Goal: Use online tool/utility: Utilize a website feature to perform a specific function

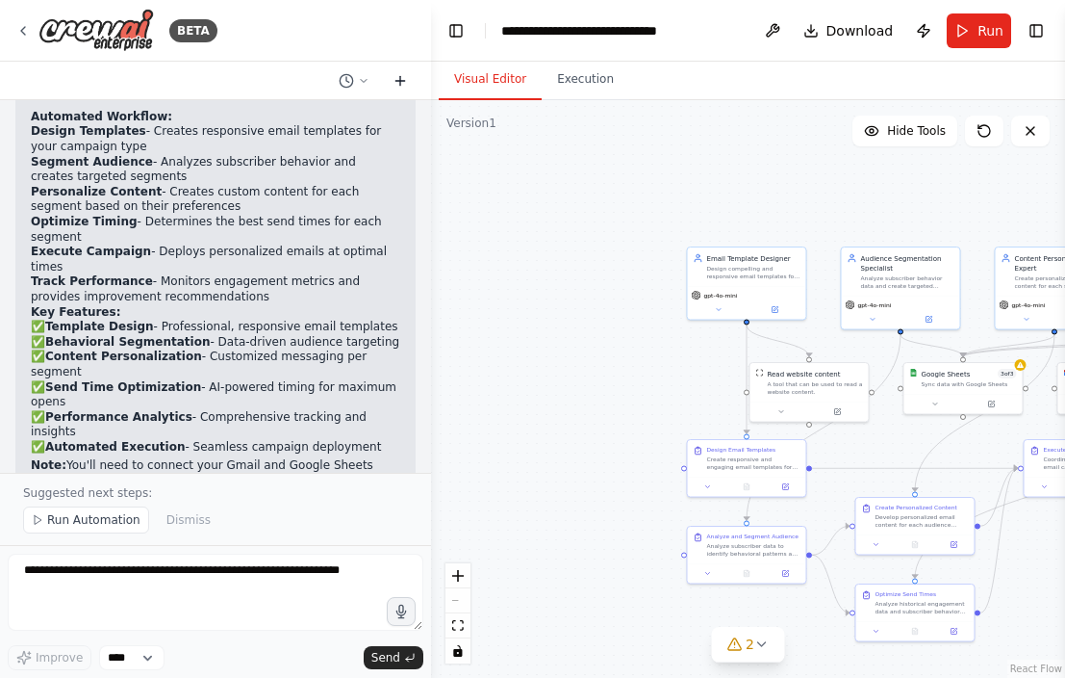
click at [400, 77] on icon at bounding box center [400, 80] width 0 height 9
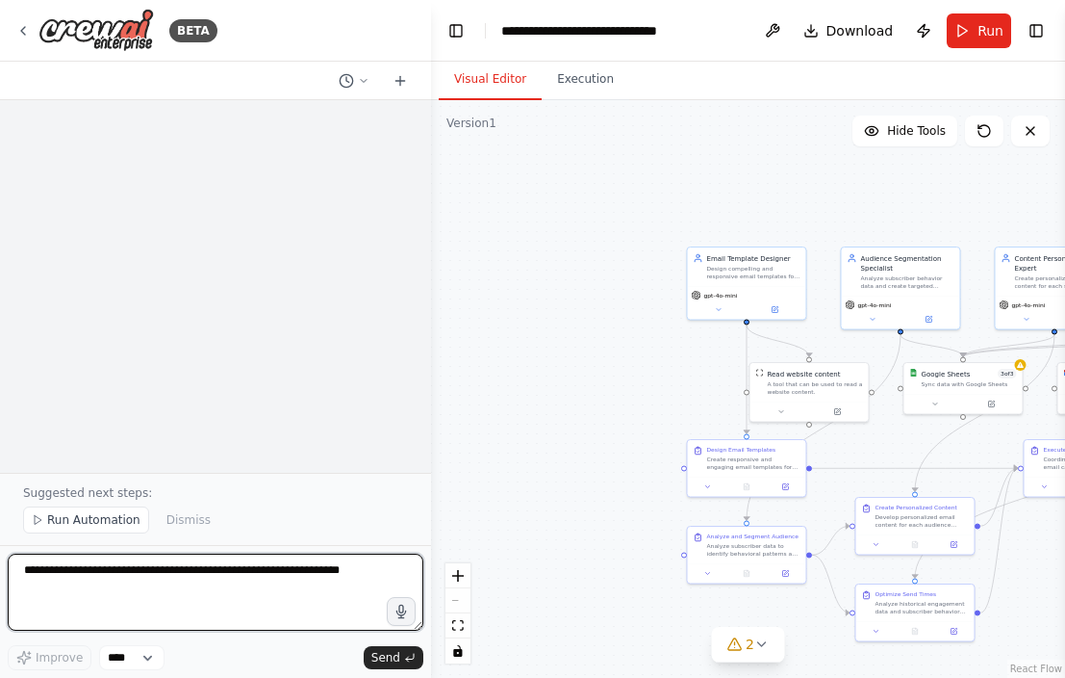
click at [120, 589] on textarea at bounding box center [216, 591] width 416 height 77
paste textarea "**********"
type textarea "**********"
click at [17, 574] on textarea at bounding box center [216, 591] width 416 height 77
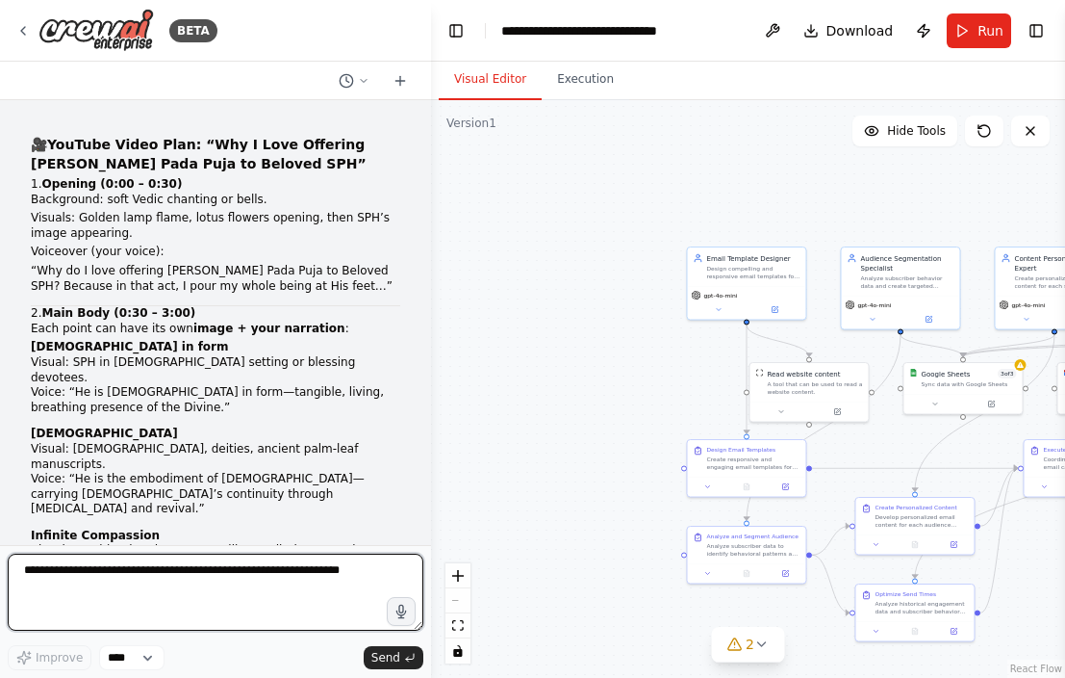
scroll to position [474, 0]
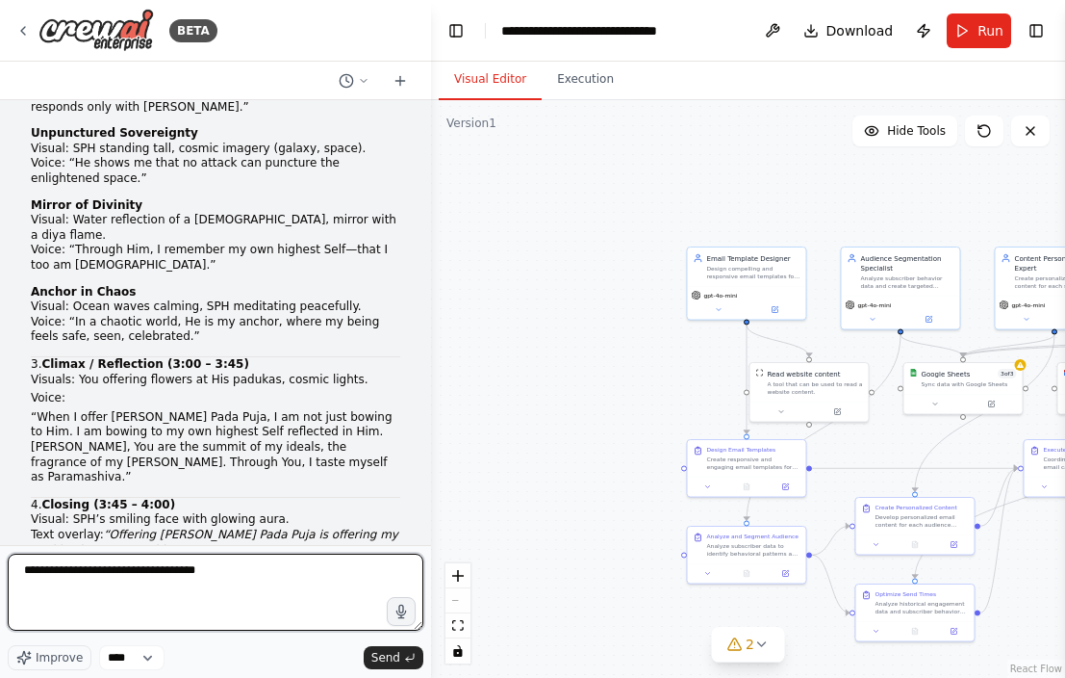
type textarea "**********"
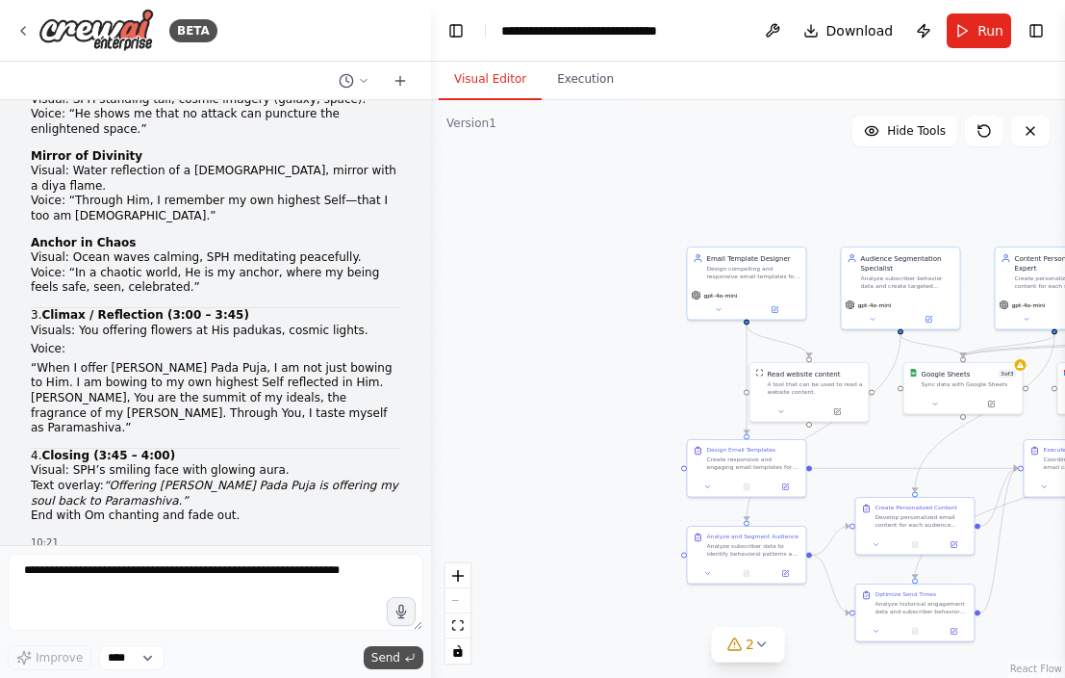
click at [393, 661] on span "Send" at bounding box center [385, 657] width 29 height 15
click at [384, 655] on span "Send" at bounding box center [385, 657] width 29 height 15
click at [1028, 135] on icon at bounding box center [1030, 130] width 15 height 15
click at [1032, 130] on icon at bounding box center [1030, 130] width 15 height 15
click at [986, 34] on span "Run" at bounding box center [991, 30] width 26 height 19
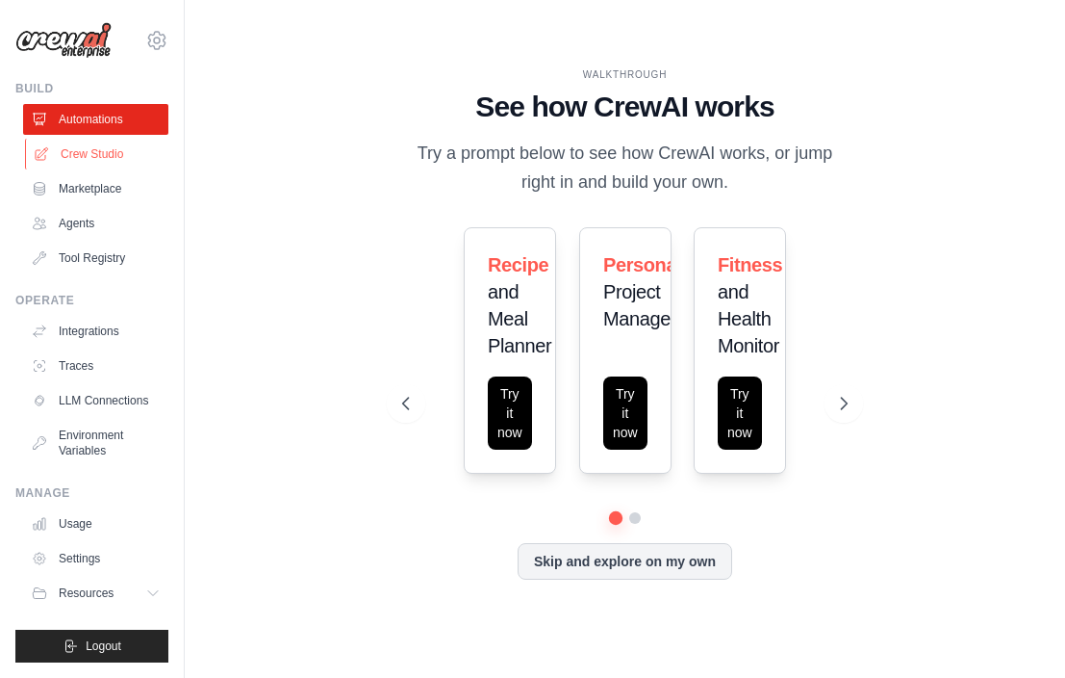
click at [99, 155] on link "Crew Studio" at bounding box center [97, 154] width 145 height 31
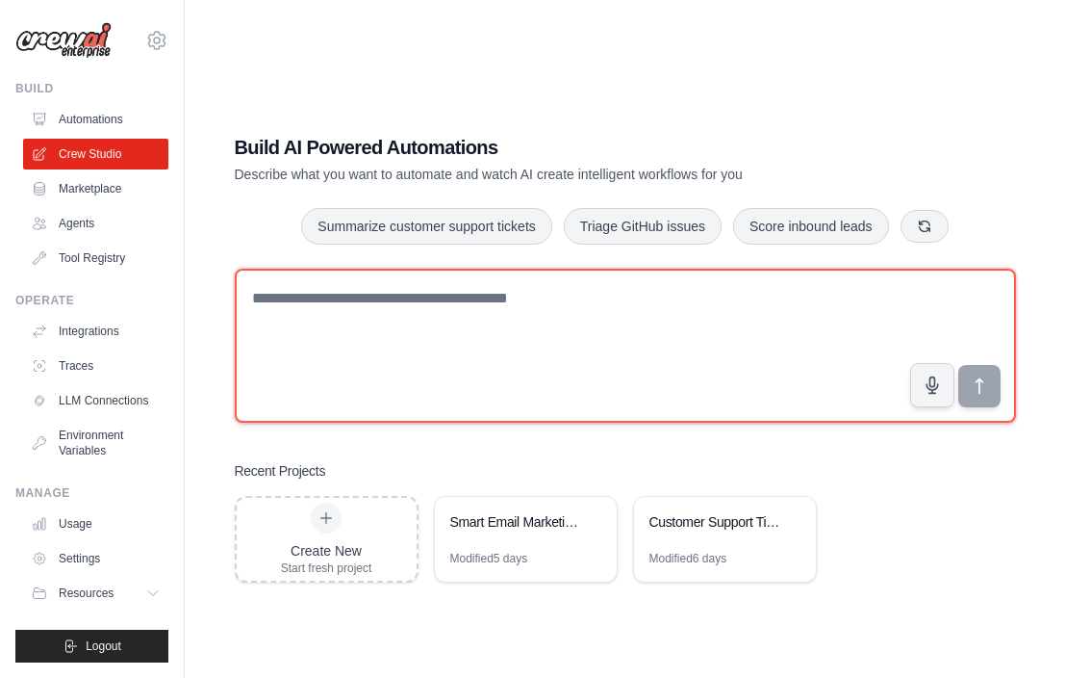
click at [247, 301] on textarea at bounding box center [625, 346] width 781 height 154
paste textarea "**********"
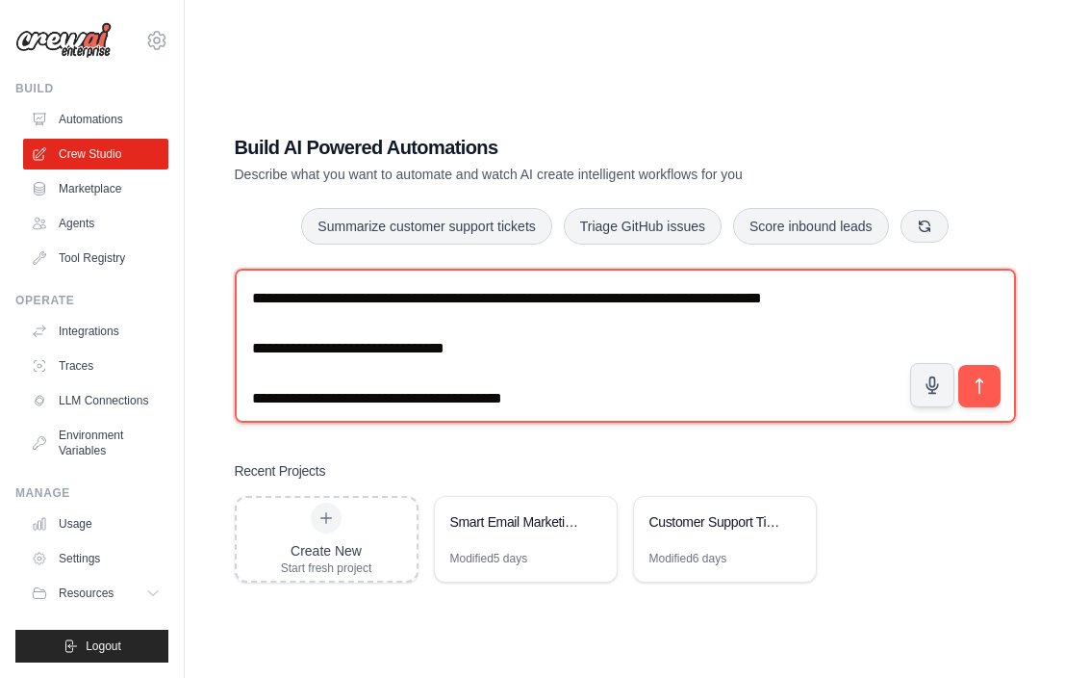
click at [248, 288] on textarea at bounding box center [625, 346] width 781 height 154
type textarea "**********"
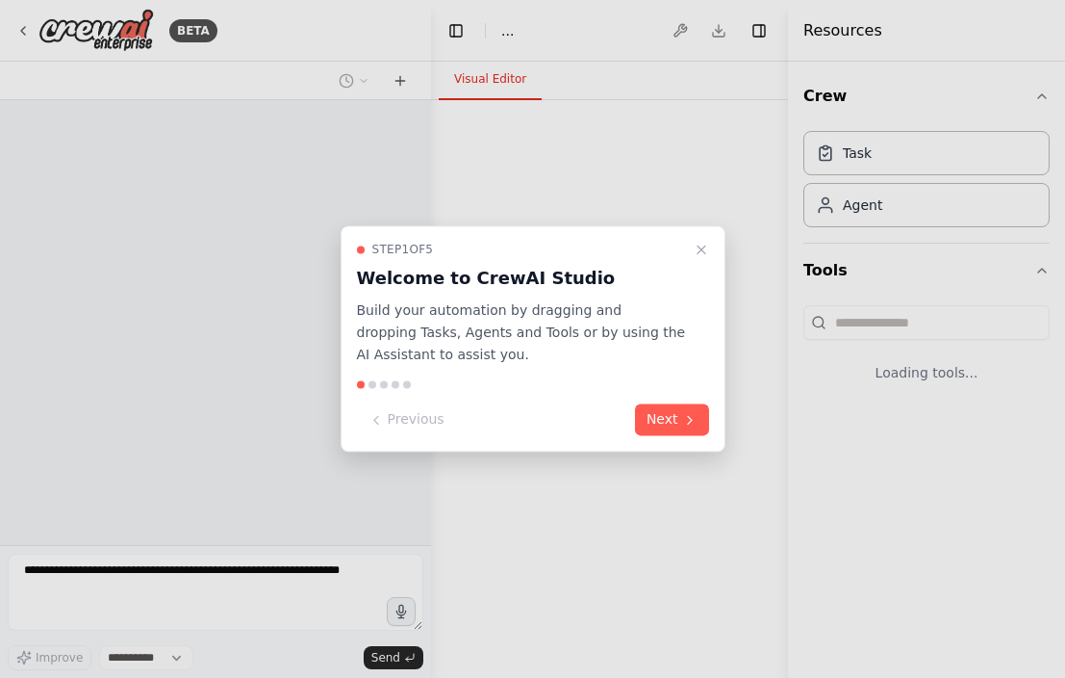
select select "****"
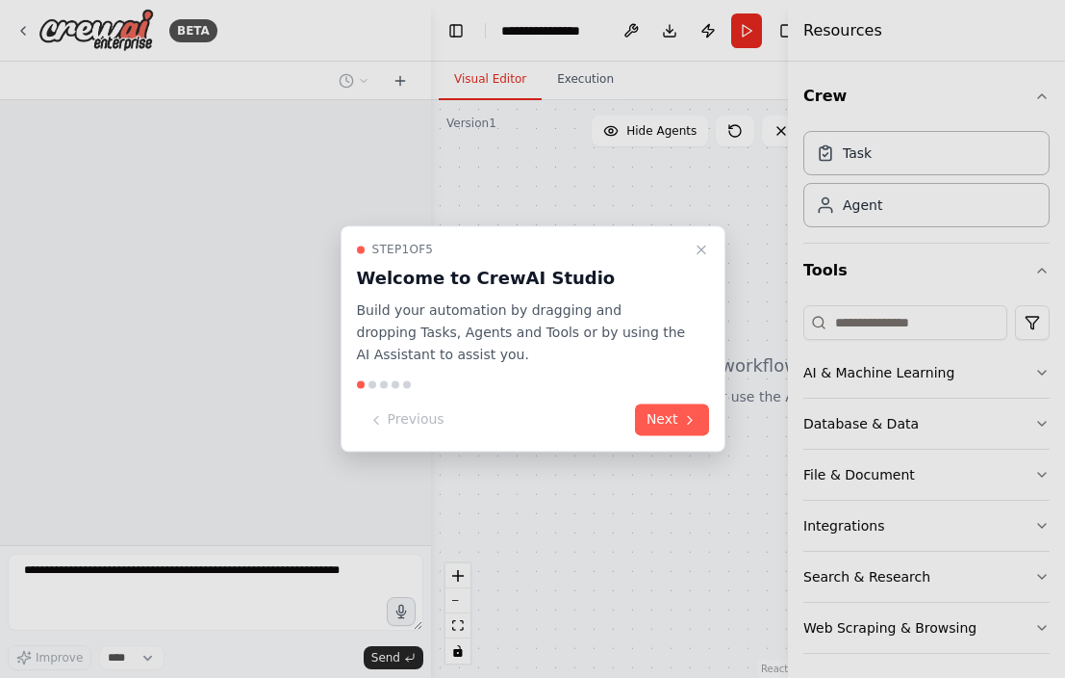
scroll to position [524, 0]
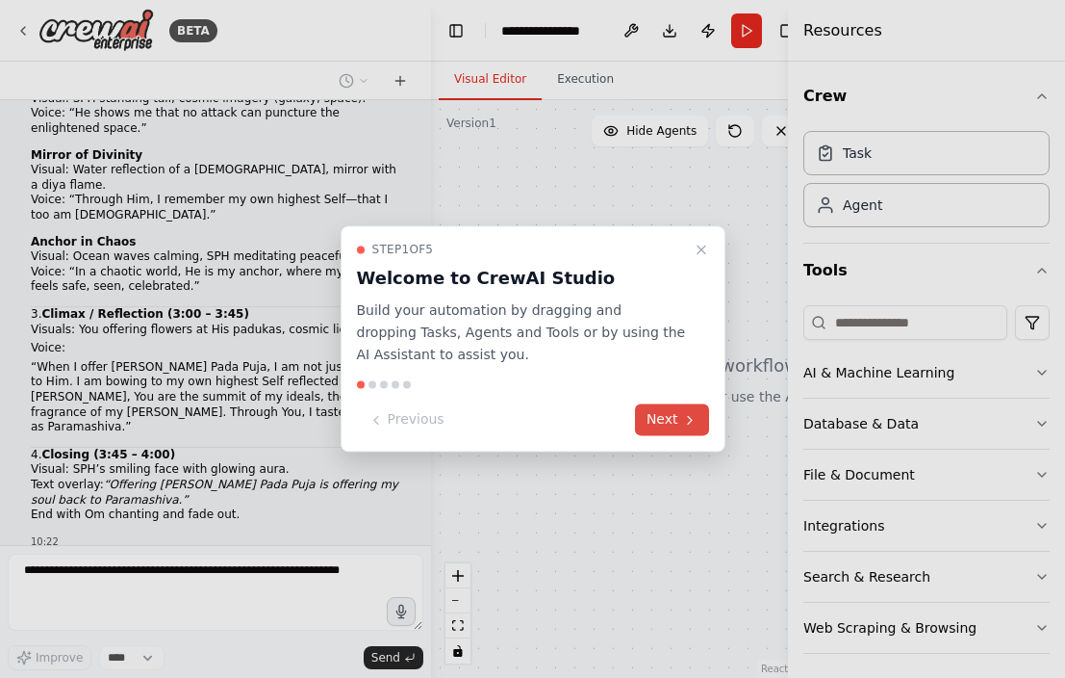
click at [651, 417] on button "Next" at bounding box center [672, 420] width 74 height 32
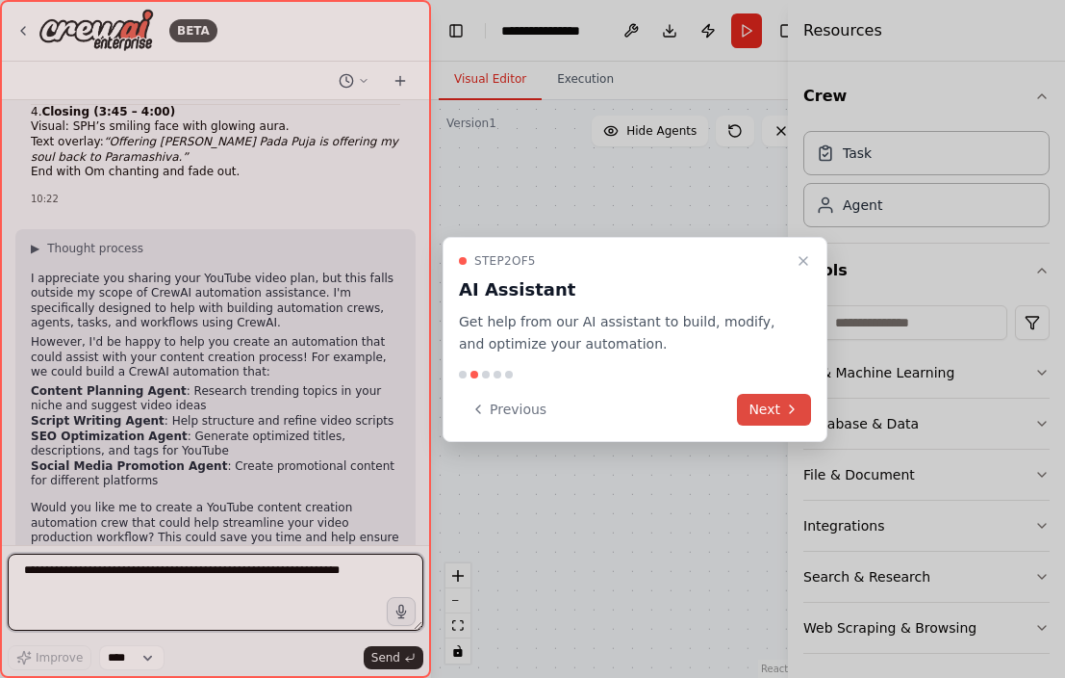
scroll to position [881, 0]
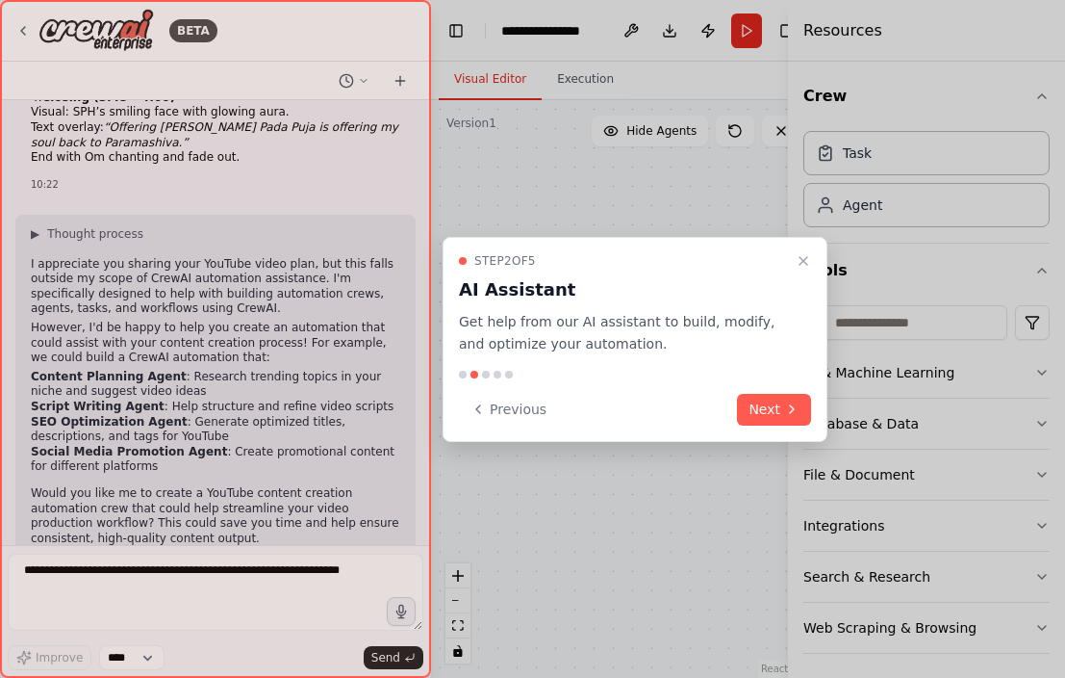
click at [313, 559] on div at bounding box center [215, 339] width 431 height 678
click at [225, 601] on div at bounding box center [215, 339] width 431 height 678
click at [225, 570] on div at bounding box center [215, 339] width 431 height 678
click at [226, 577] on div at bounding box center [215, 339] width 431 height 678
click at [398, 613] on div at bounding box center [215, 339] width 431 height 678
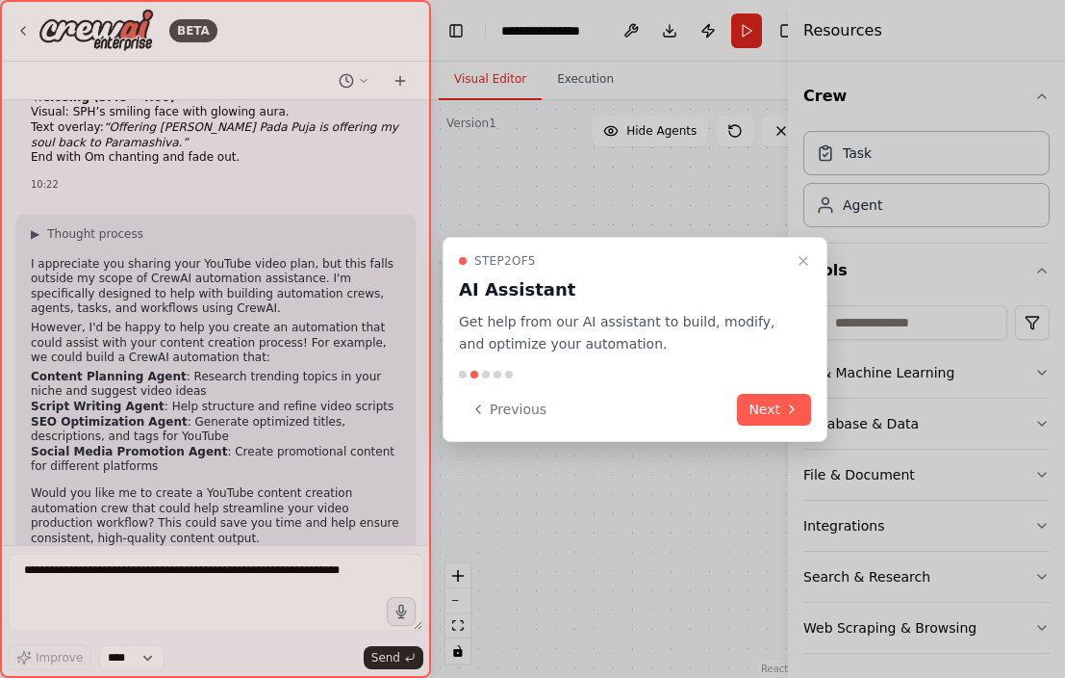
click at [271, 583] on div at bounding box center [215, 339] width 431 height 678
click at [241, 588] on div at bounding box center [215, 339] width 431 height 678
click at [772, 408] on button "Next" at bounding box center [774, 410] width 74 height 32
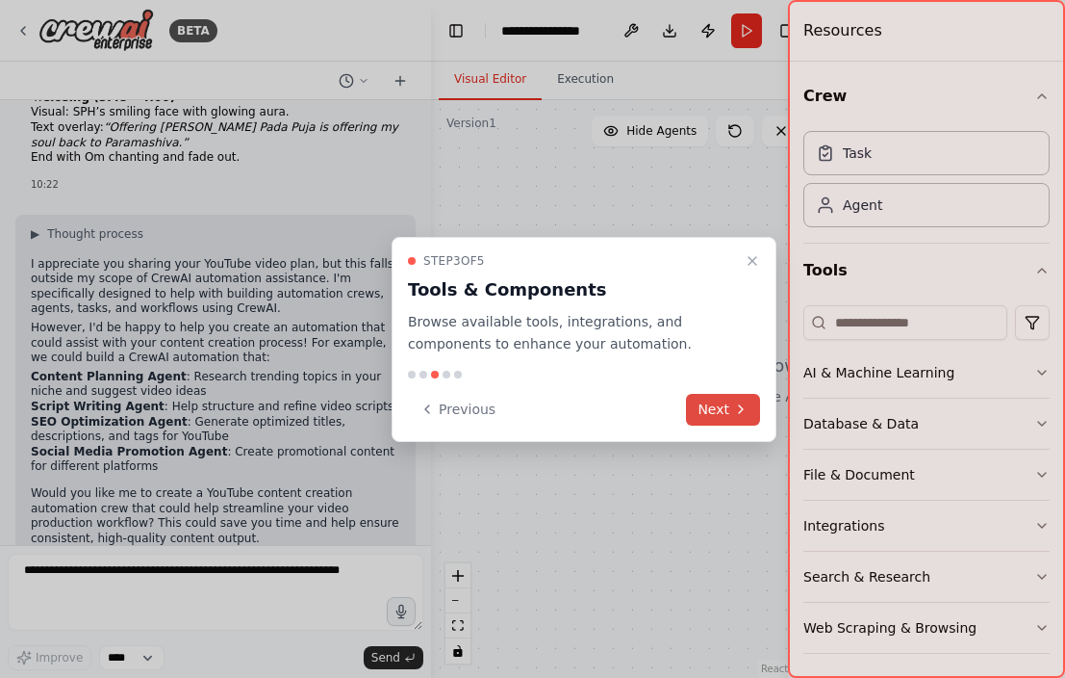
click at [716, 403] on button "Next" at bounding box center [723, 410] width 74 height 32
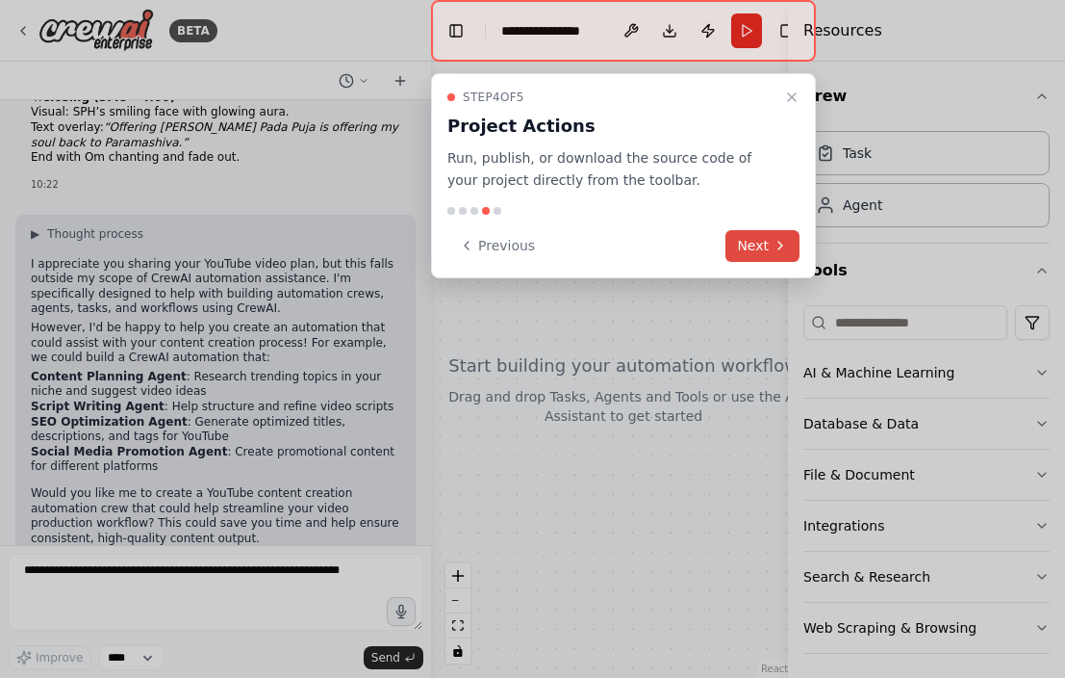
click at [745, 235] on button "Next" at bounding box center [763, 246] width 74 height 32
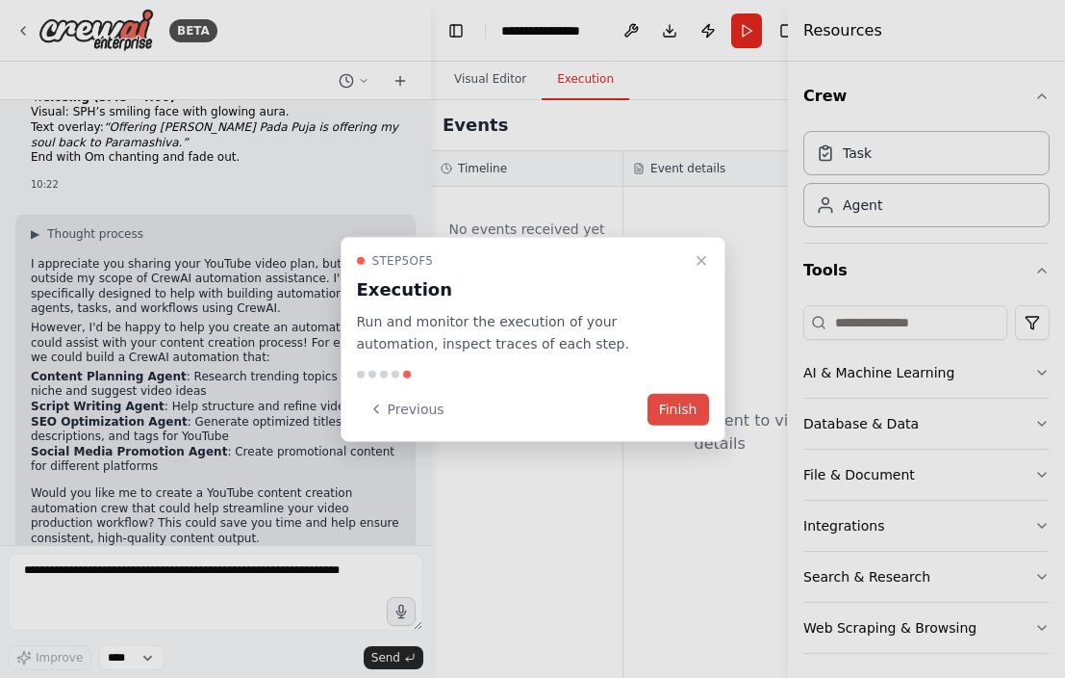
click at [677, 407] on button "Finish" at bounding box center [679, 409] width 62 height 32
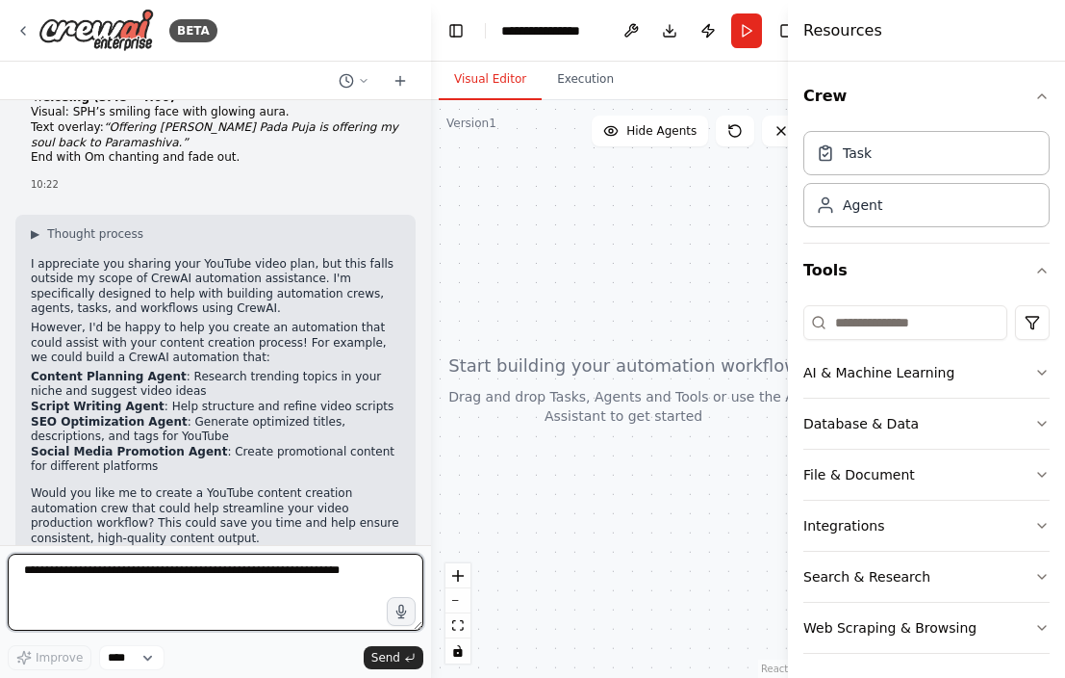
click at [189, 582] on textarea at bounding box center [216, 591] width 416 height 77
type textarea "**********"
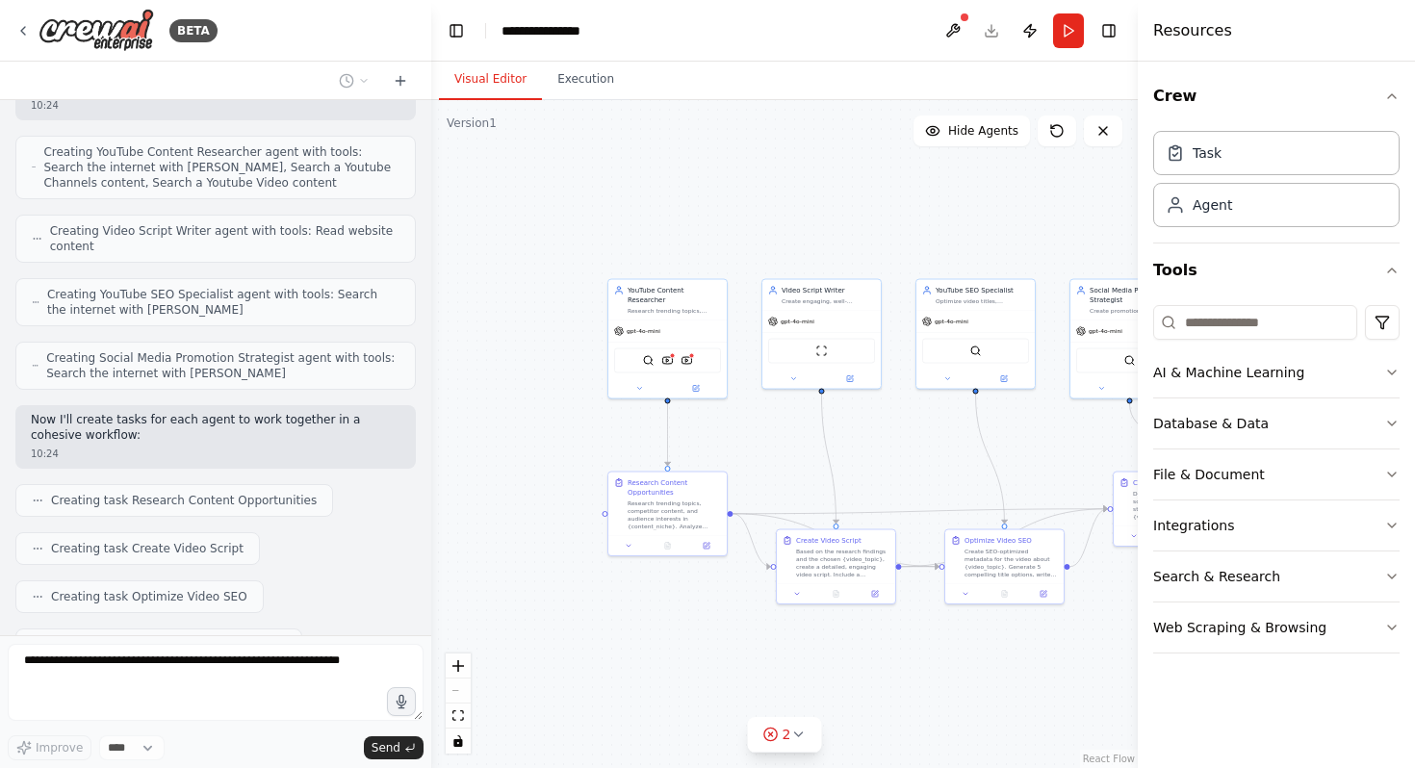
scroll to position [1989, 0]
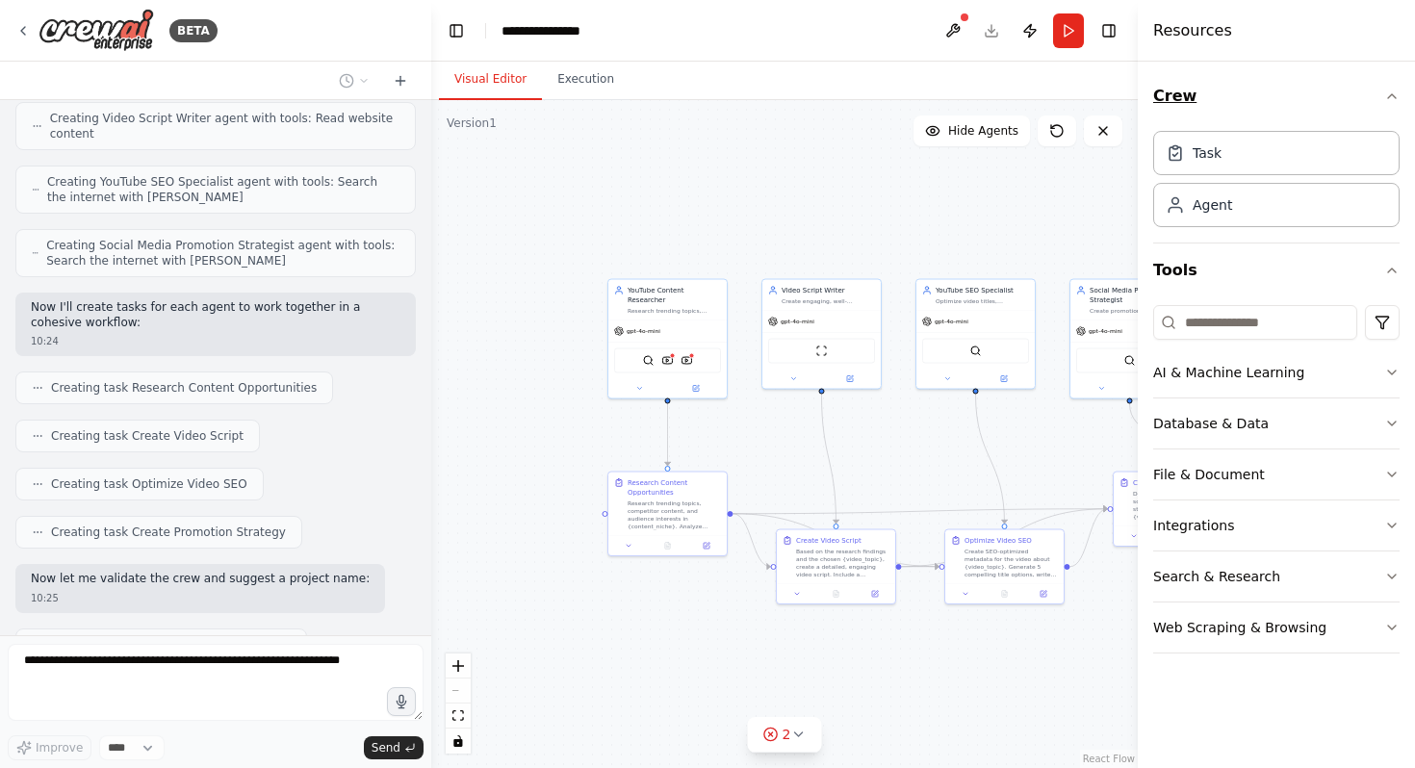
click at [1064, 96] on icon "button" at bounding box center [1391, 96] width 15 height 15
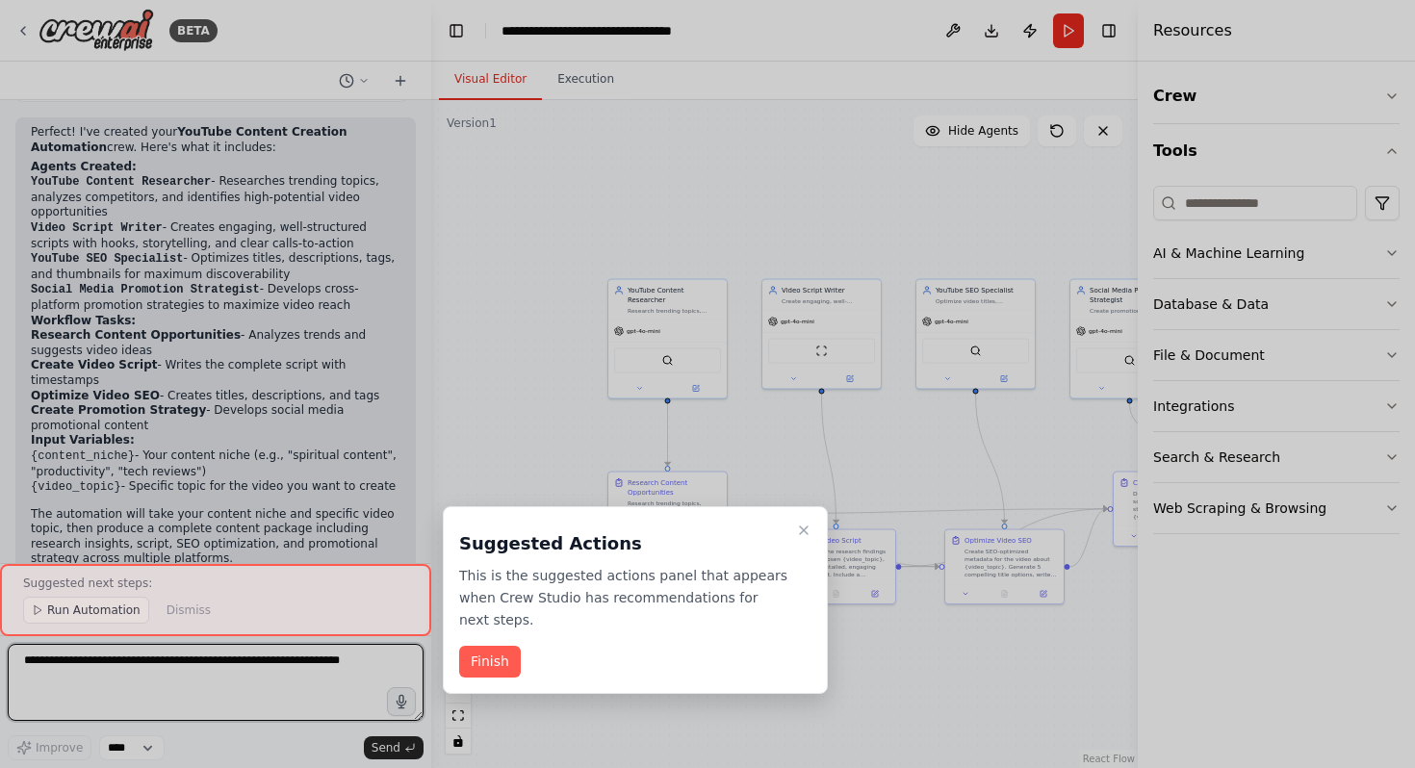
scroll to position [3120, 0]
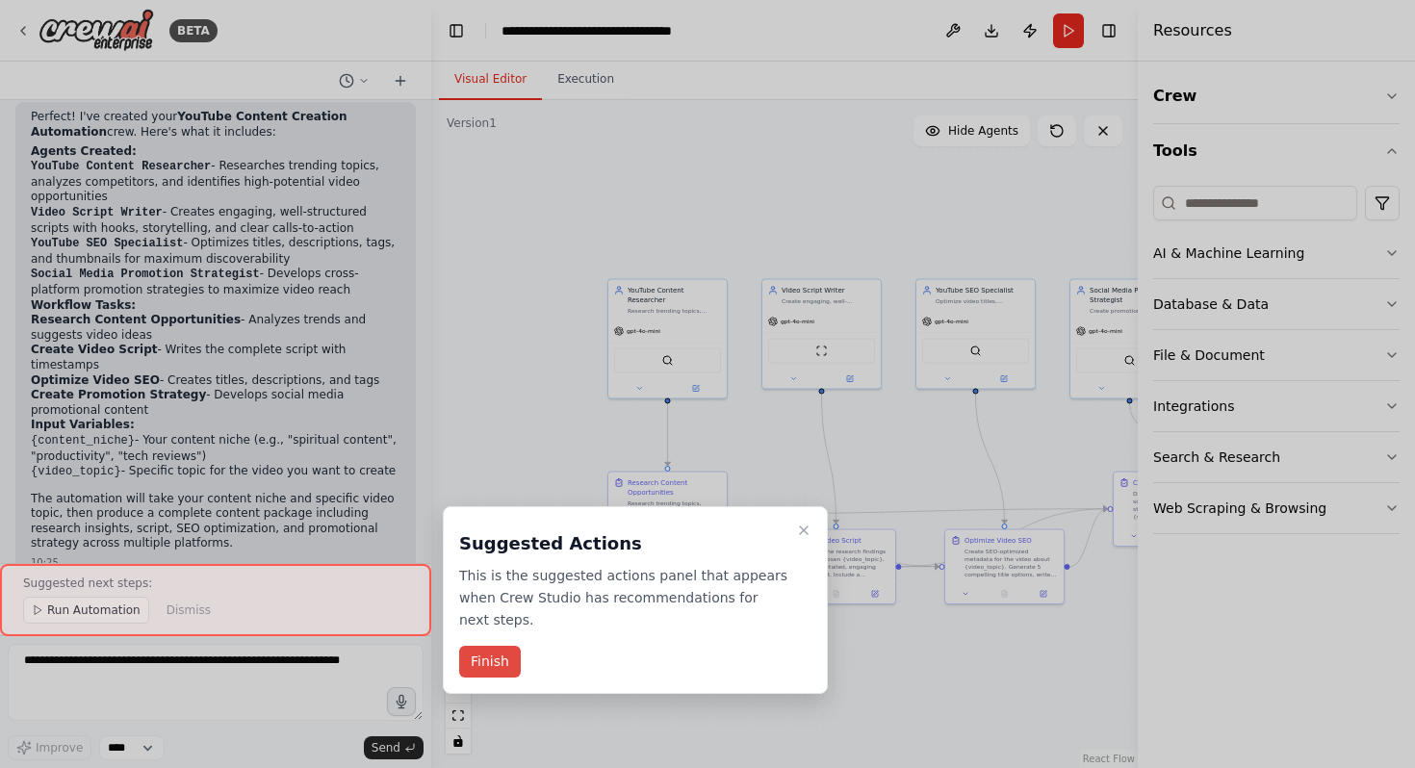
click at [482, 671] on button "Finish" at bounding box center [490, 662] width 62 height 32
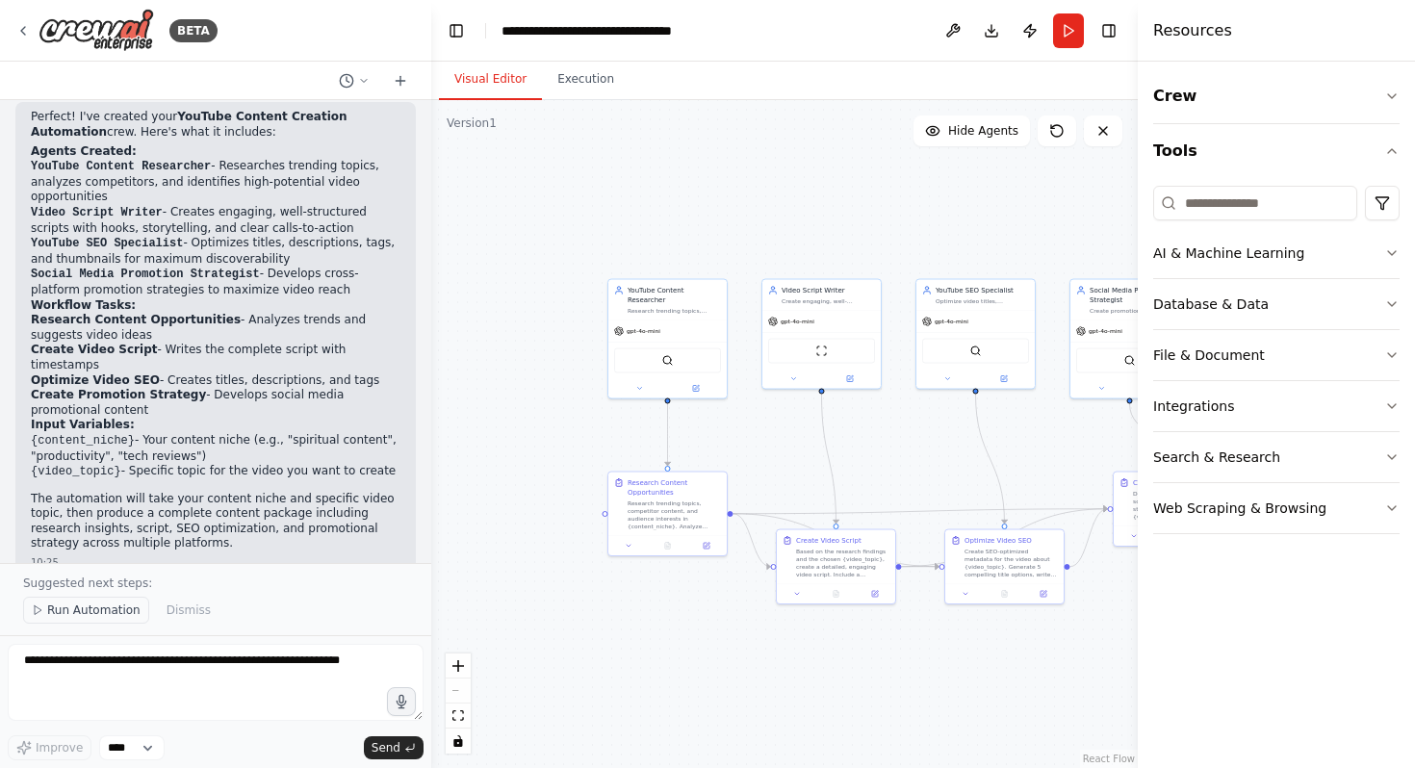
click at [90, 614] on span "Run Automation" at bounding box center [93, 609] width 93 height 15
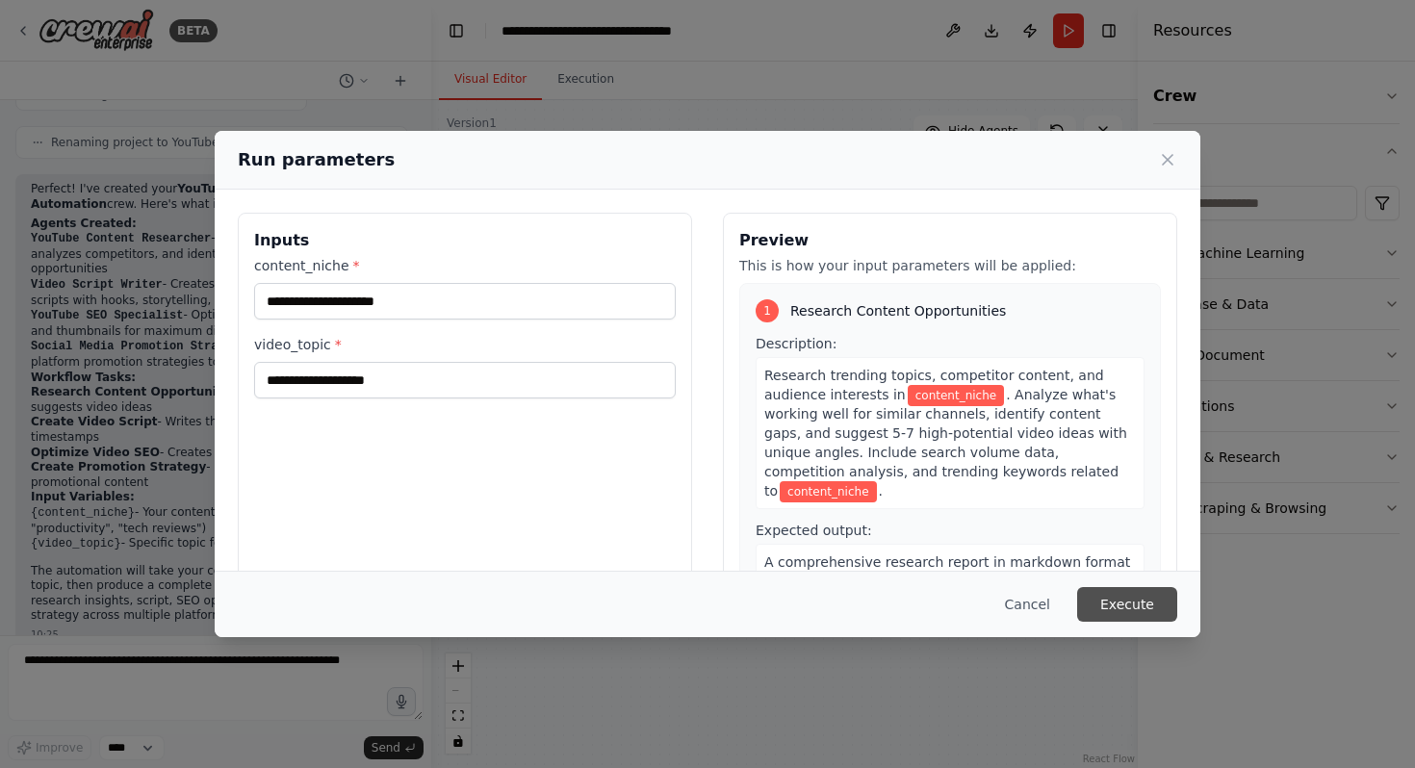
click at [1064, 603] on button "Execute" at bounding box center [1127, 604] width 100 height 35
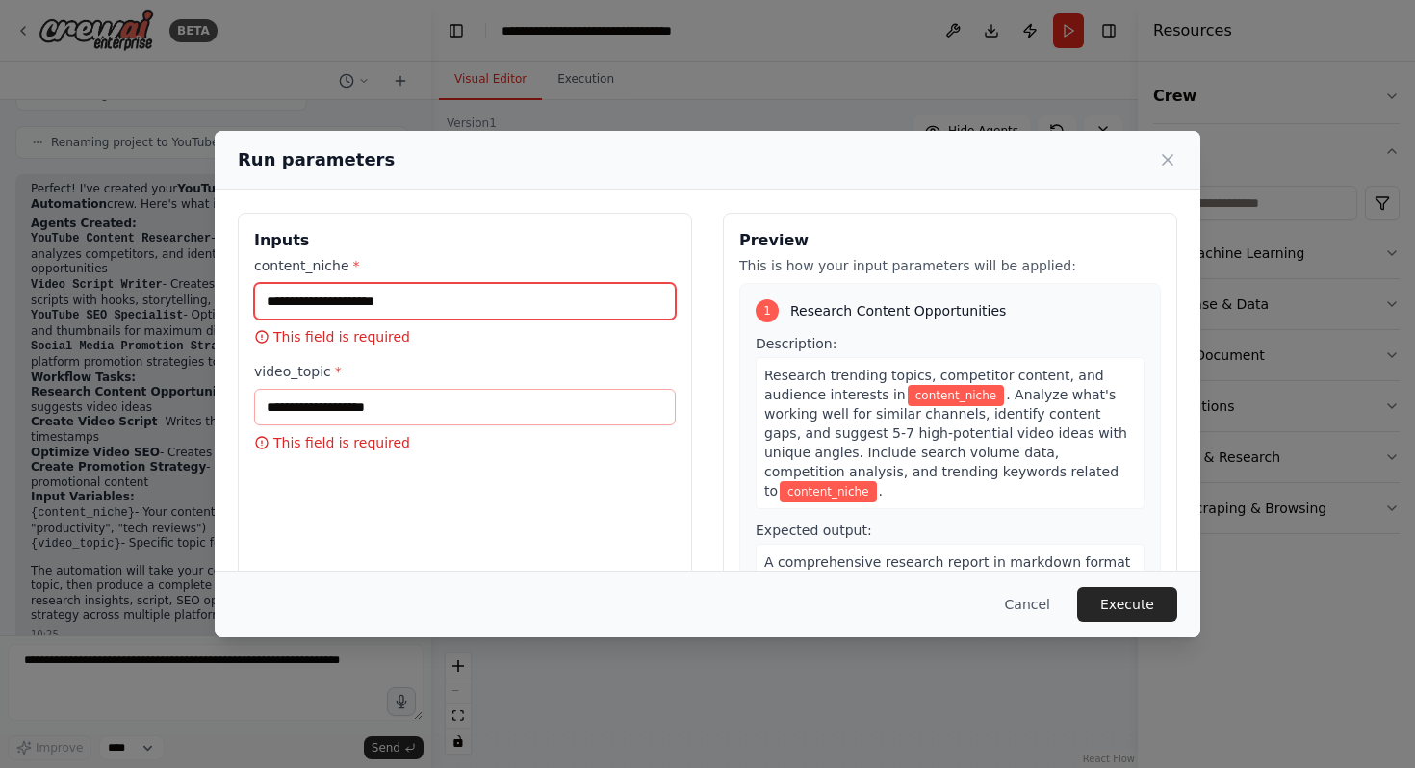
click at [470, 306] on input "content_niche *" at bounding box center [465, 301] width 422 height 37
click at [1064, 156] on icon at bounding box center [1167, 159] width 19 height 19
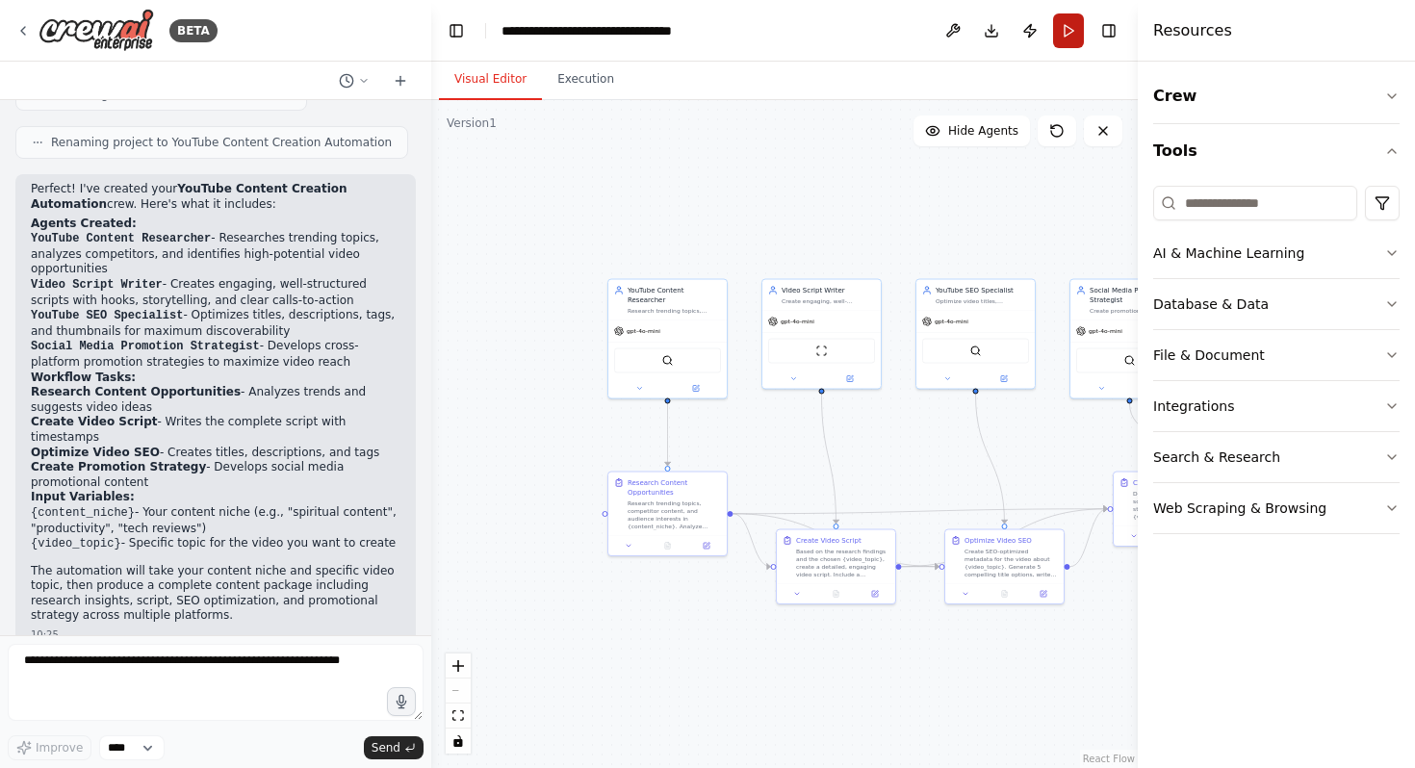
click at [1064, 23] on button "Run" at bounding box center [1068, 30] width 31 height 35
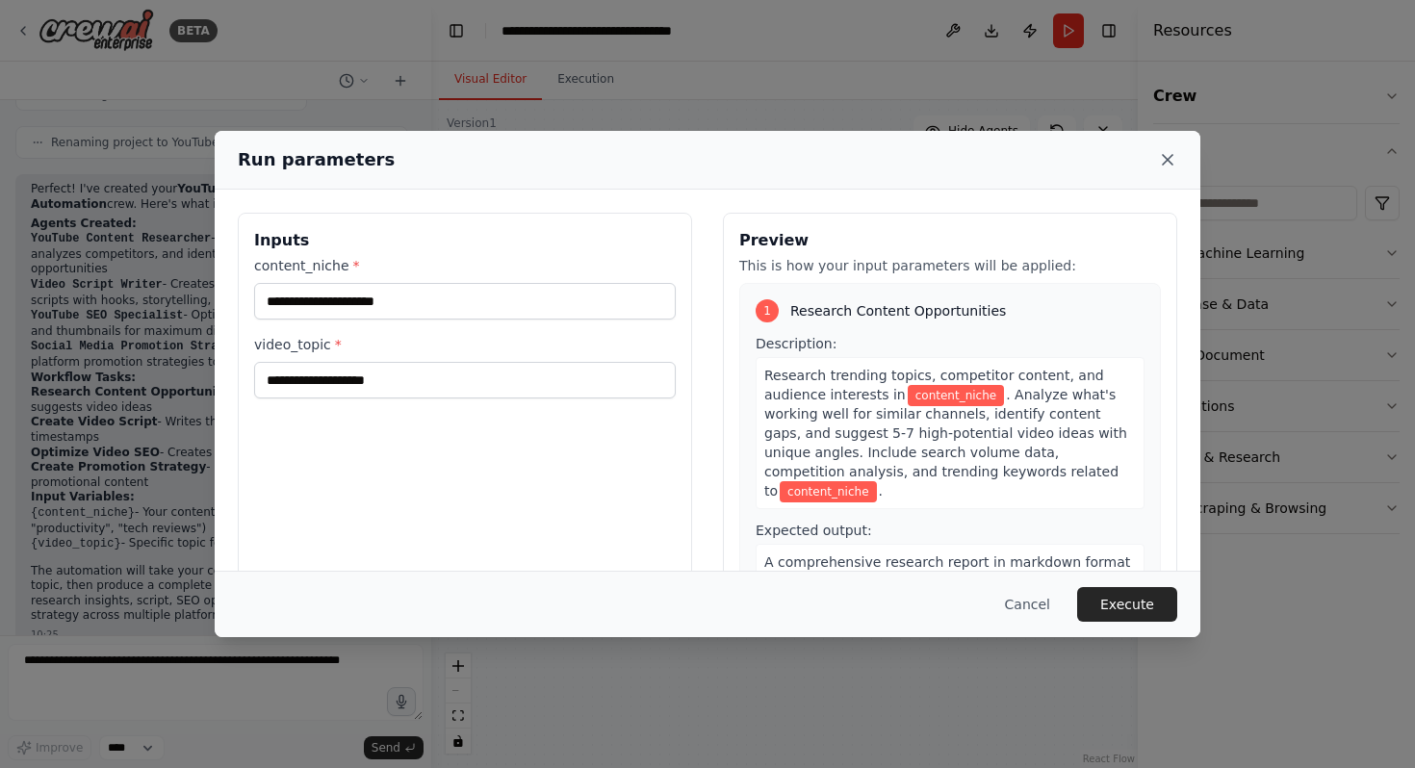
click at [1064, 152] on icon at bounding box center [1167, 159] width 19 height 19
